Goal: Complete application form

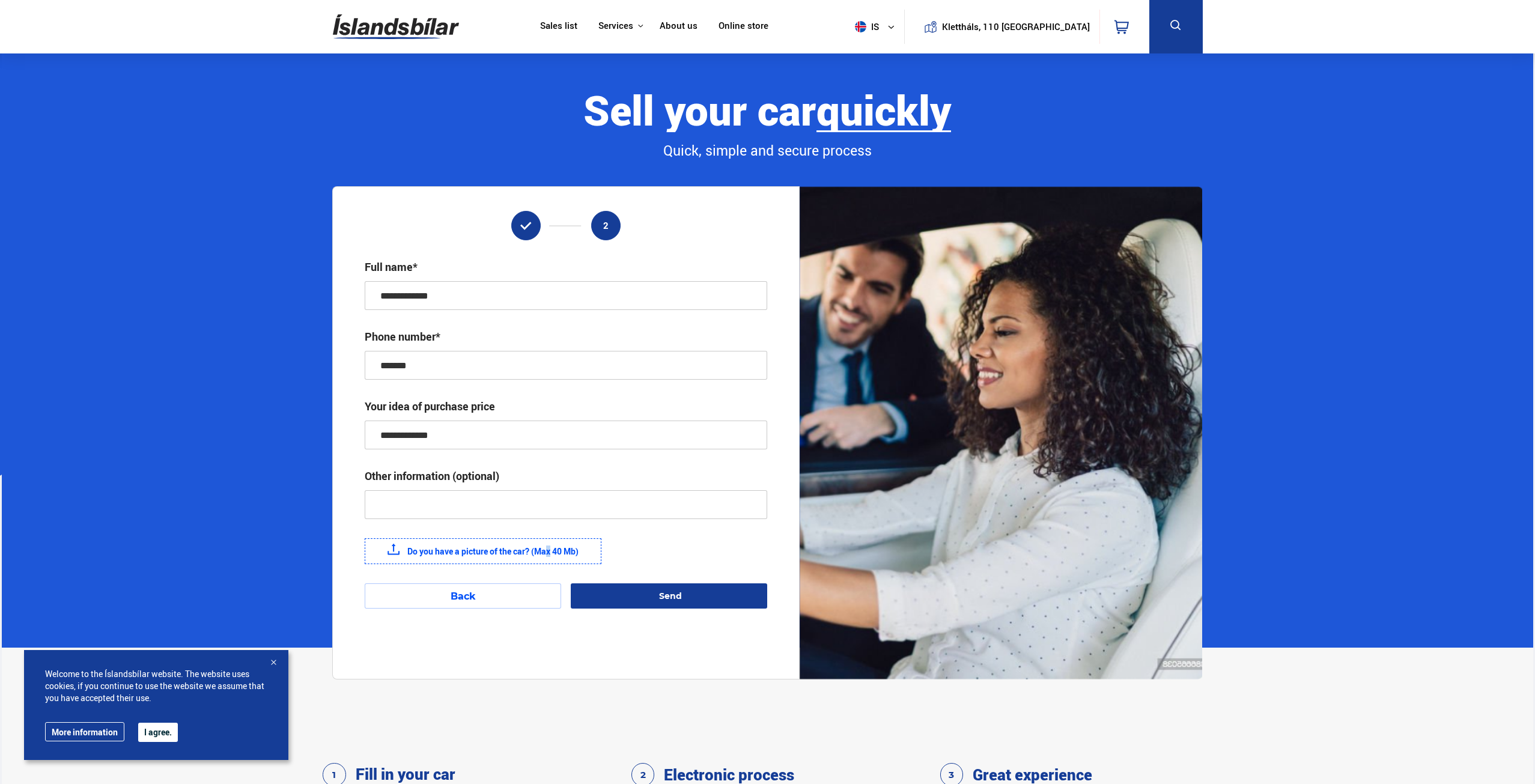
click at [513, 553] on font "Do you have a picture of the car? (Max 40 Mb)" at bounding box center [492, 551] width 171 height 11
click at [408, 554] on font "Do you have a picture of the car? (Max 40 Mb)" at bounding box center [492, 551] width 171 height 11
click at [0, 0] on input "Do you have a picture of the car? (Max 40 Mb)" at bounding box center [0, 0] width 0 height 0
click at [480, 555] on font "Do you have a picture of the car? (Max 40 Mb)" at bounding box center [492, 551] width 171 height 11
click at [0, 0] on input "Do you have a picture of the car? (Max 40 Mb)" at bounding box center [0, 0] width 0 height 0
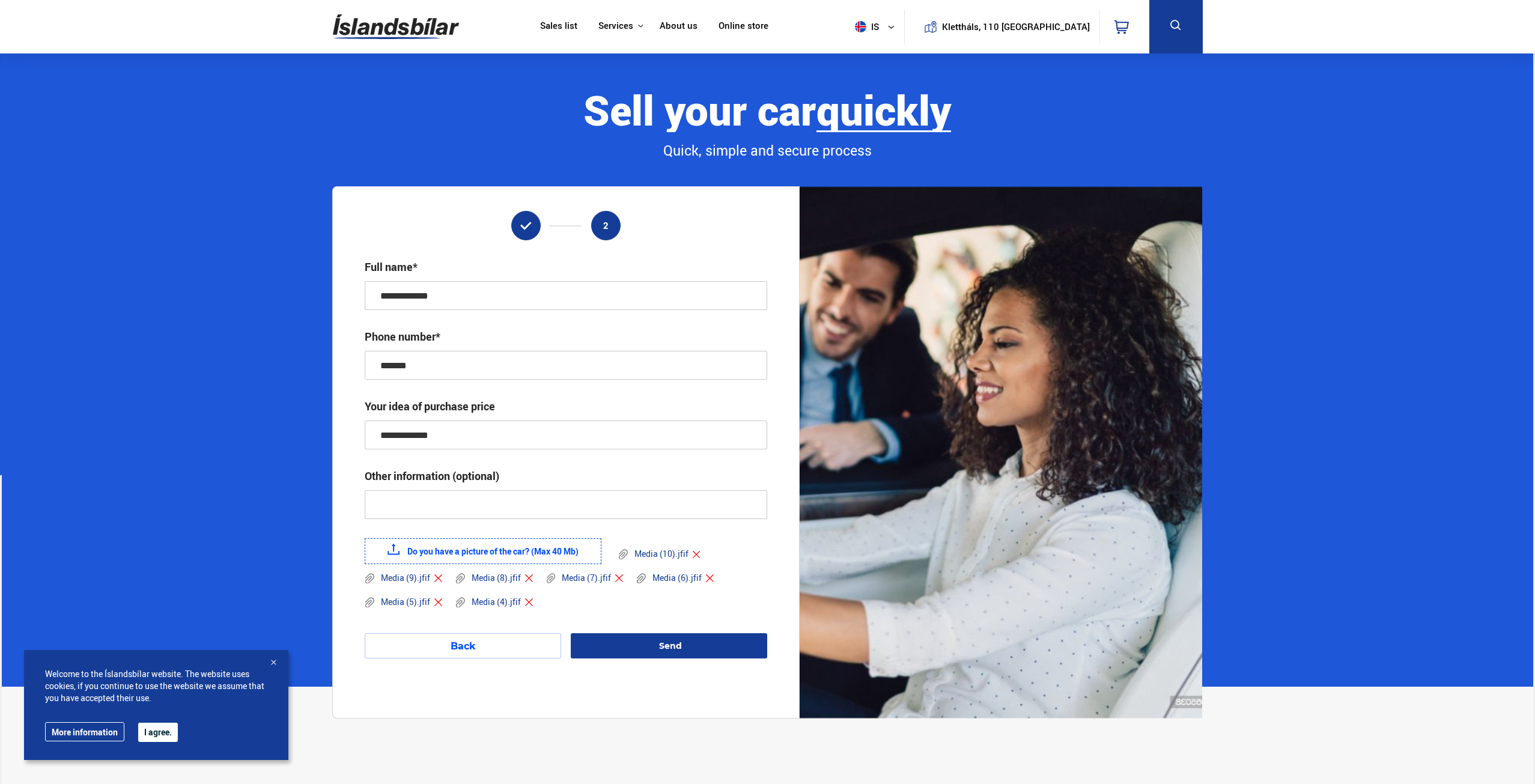
click at [668, 643] on font "Send" at bounding box center [670, 646] width 23 height 11
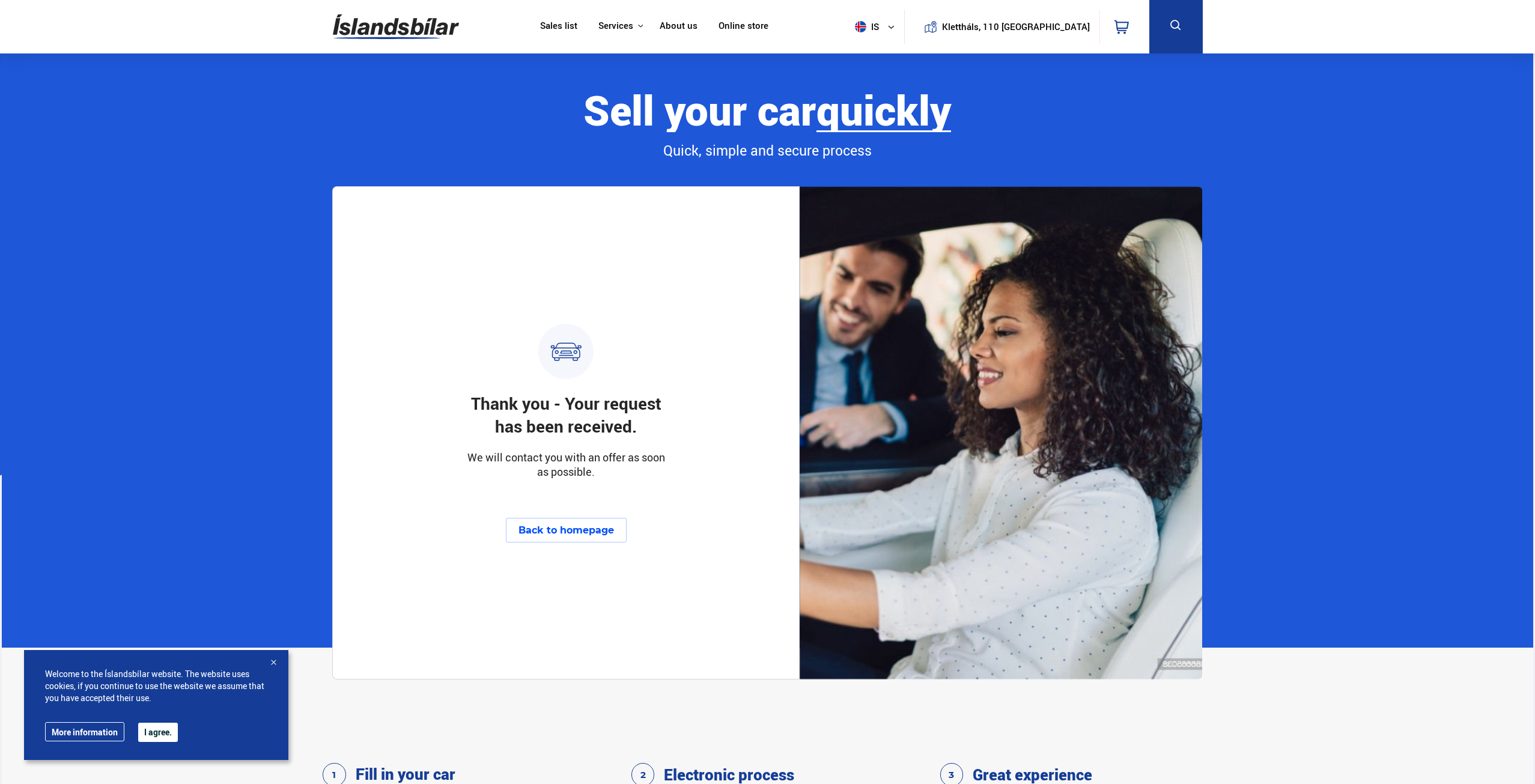
click at [541, 519] on button "Back to homepage" at bounding box center [566, 530] width 121 height 25
click at [545, 534] on font "Back to homepage" at bounding box center [566, 530] width 96 height 11
